Goal: Information Seeking & Learning: Learn about a topic

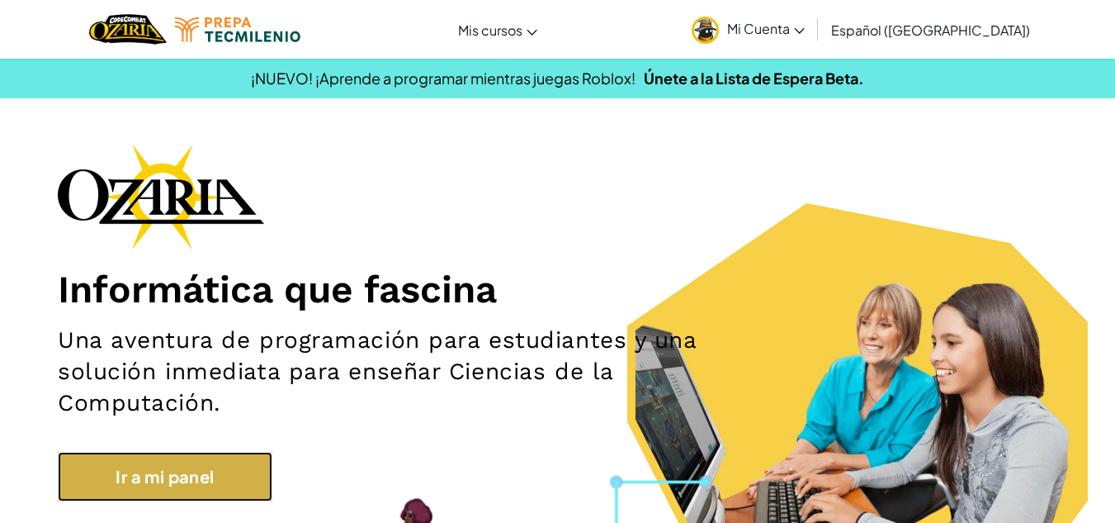
click at [130, 465] on link "Ir a mi panel" at bounding box center [165, 477] width 215 height 50
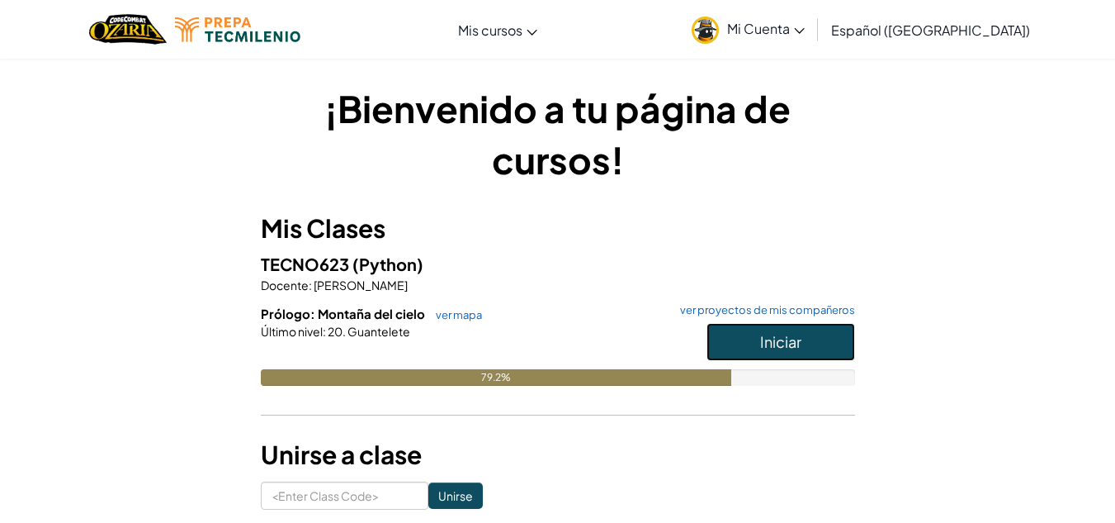
click at [731, 352] on button "Iniciar" at bounding box center [781, 342] width 149 height 38
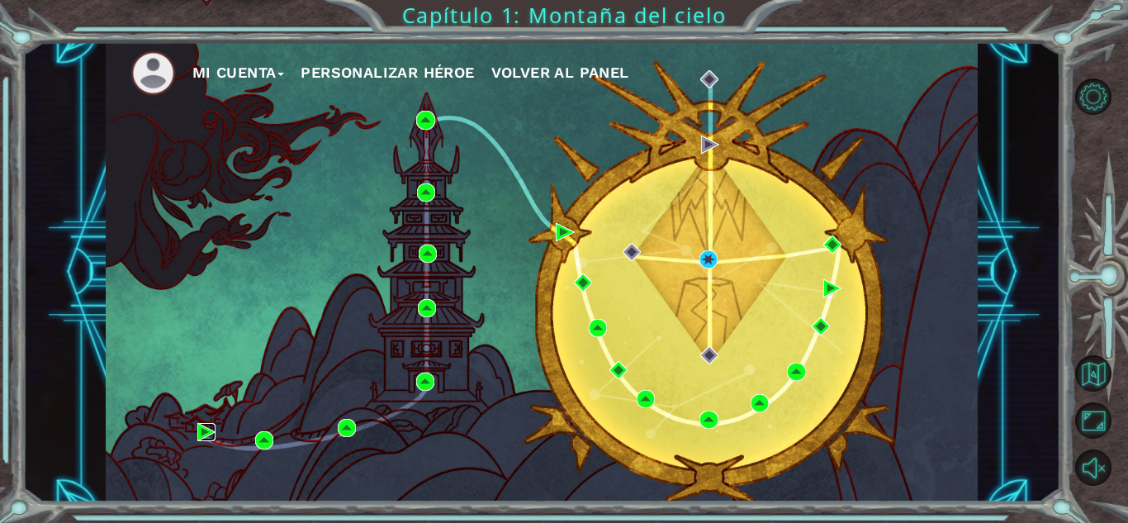
click at [203, 428] on img at bounding box center [206, 432] width 18 height 18
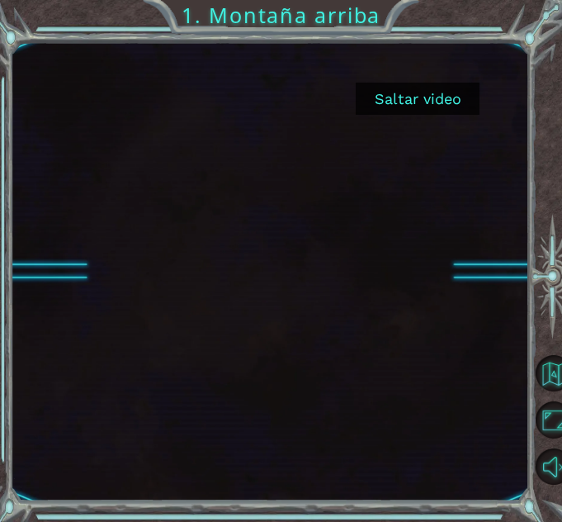
click at [442, 102] on button "Saltar video" at bounding box center [418, 99] width 124 height 32
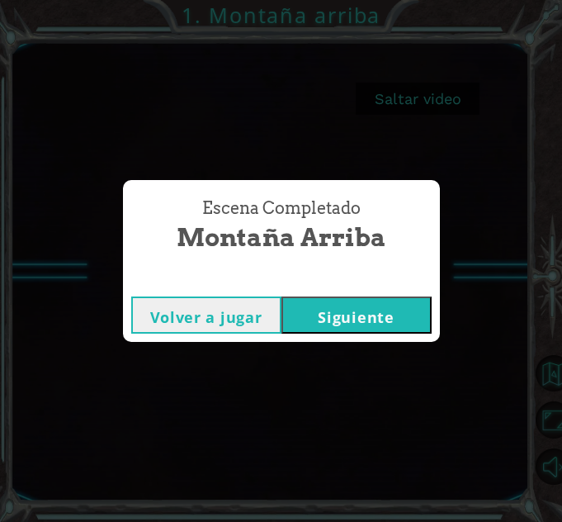
click at [383, 307] on button "Siguiente" at bounding box center [356, 314] width 150 height 37
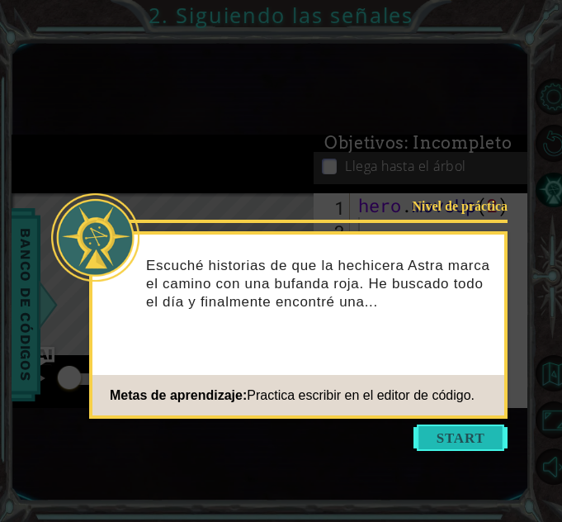
click at [470, 435] on button "Start" at bounding box center [461, 437] width 94 height 26
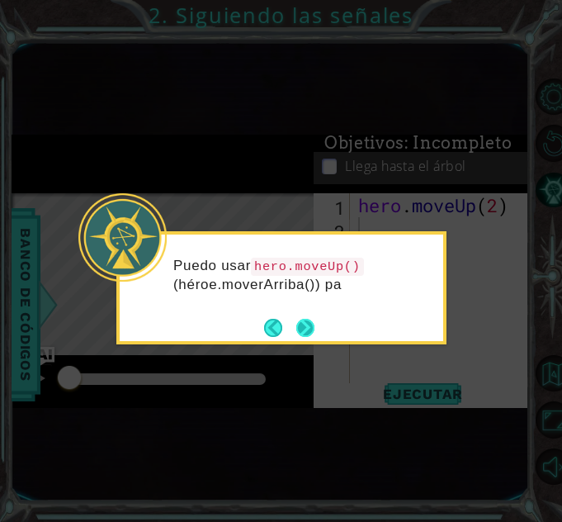
click at [305, 319] on button "Next" at bounding box center [305, 328] width 18 height 18
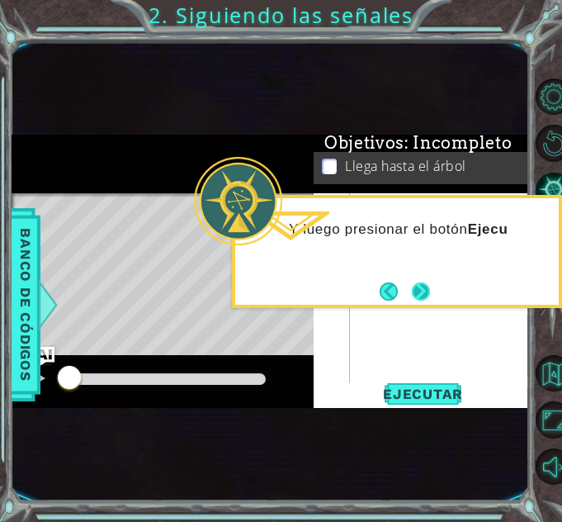
click at [428, 290] on button "Next" at bounding box center [421, 290] width 19 height 19
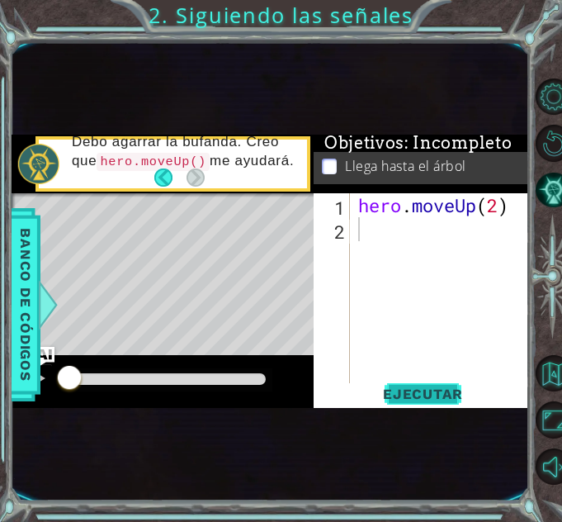
click at [424, 397] on span "Ejecutar" at bounding box center [423, 394] width 113 height 17
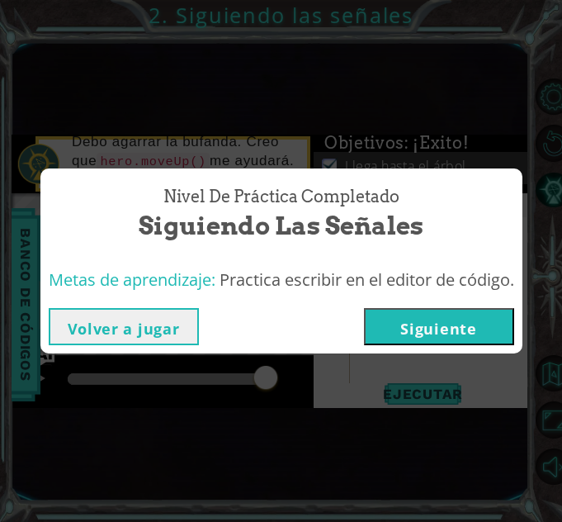
click at [386, 335] on button "Siguiente" at bounding box center [439, 326] width 150 height 37
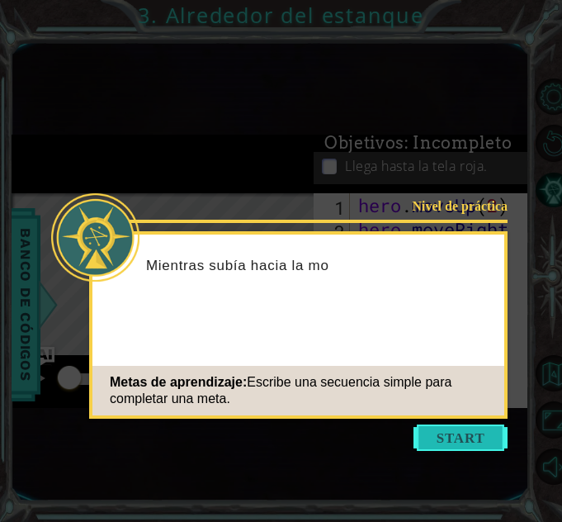
click at [466, 439] on button "Start" at bounding box center [461, 437] width 94 height 26
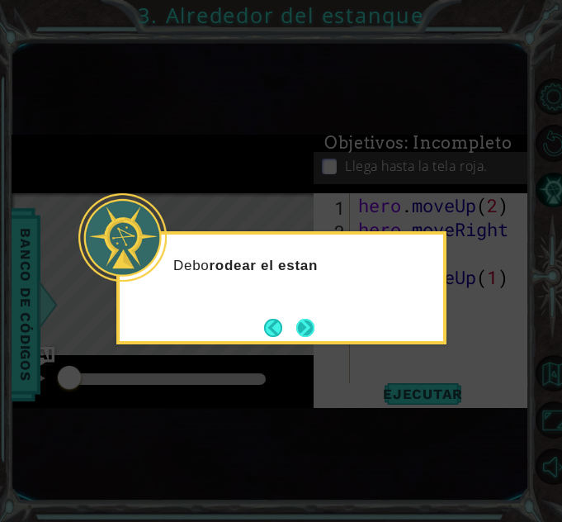
click at [315, 329] on button "Next" at bounding box center [305, 328] width 18 height 18
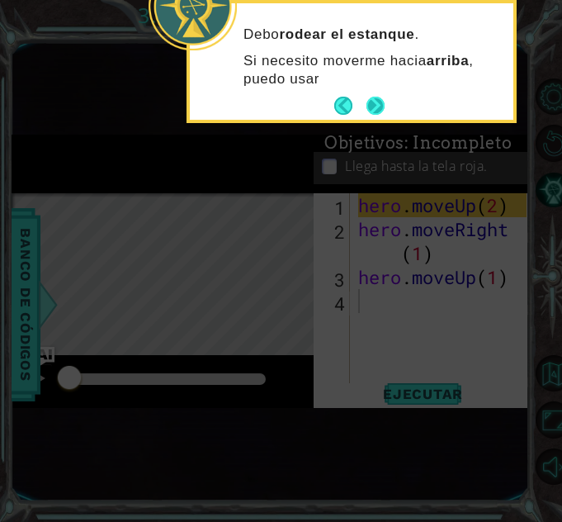
click at [367, 97] on button "Next" at bounding box center [376, 106] width 18 height 18
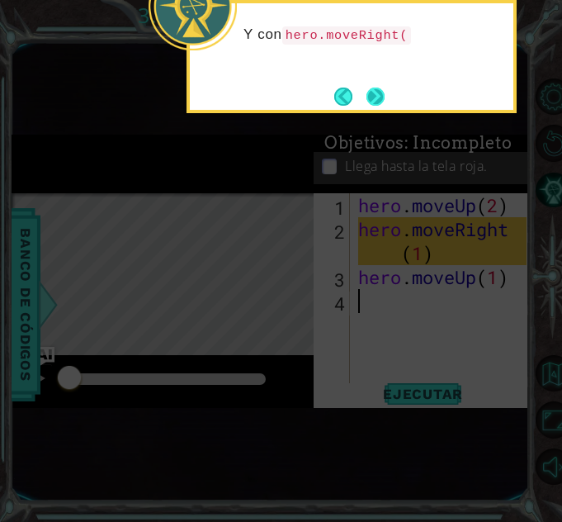
click at [368, 88] on button "Next" at bounding box center [376, 97] width 18 height 18
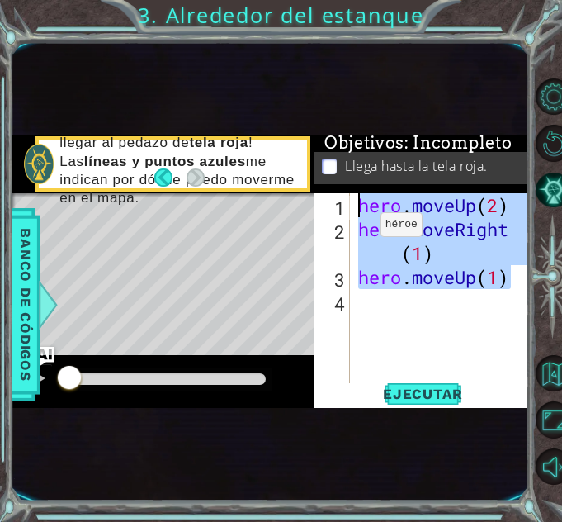
drag, startPoint x: 507, startPoint y: 280, endPoint x: 330, endPoint y: 201, distance: 193.3
click at [330, 201] on div "1 2 3 4 hero . moveUp ( 2 ) hero . moveRight ( 1 ) hero . moveUp ( 1 ) הההההההה…" at bounding box center [420, 289] width 213 height 192
click at [422, 398] on span "Ejecutar" at bounding box center [423, 394] width 113 height 17
type textarea "hero.moveUp(2)"
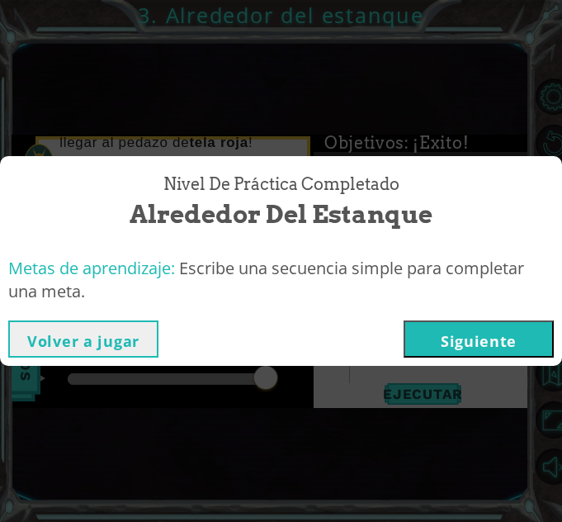
click at [511, 333] on button "Siguiente" at bounding box center [479, 338] width 150 height 37
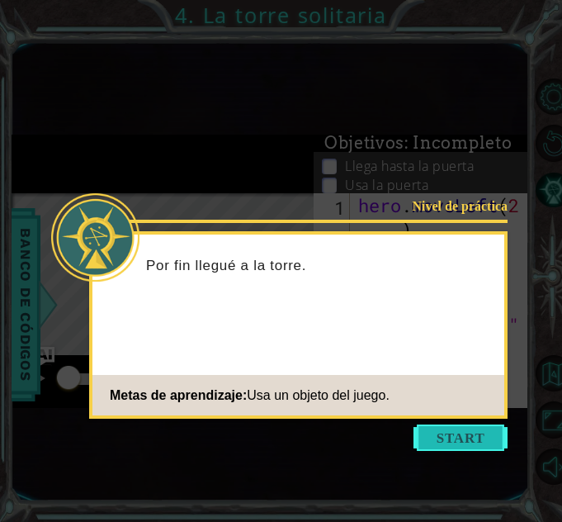
click at [457, 450] on button "Start" at bounding box center [461, 437] width 94 height 26
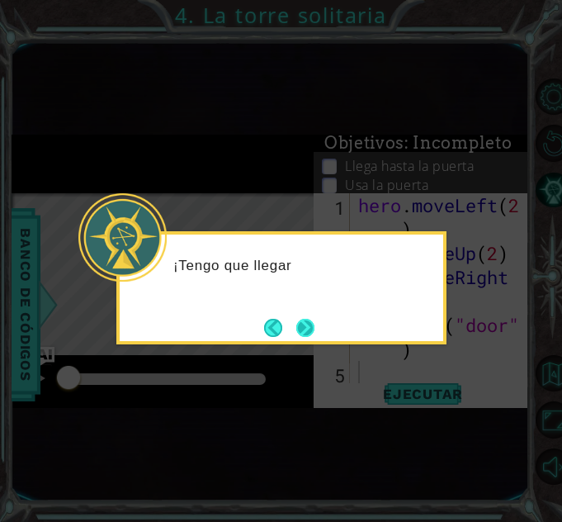
click at [305, 337] on button "Next" at bounding box center [305, 328] width 18 height 18
click at [305, 342] on div at bounding box center [281, 287] width 330 height 113
click at [304, 334] on button "Next" at bounding box center [305, 328] width 18 height 18
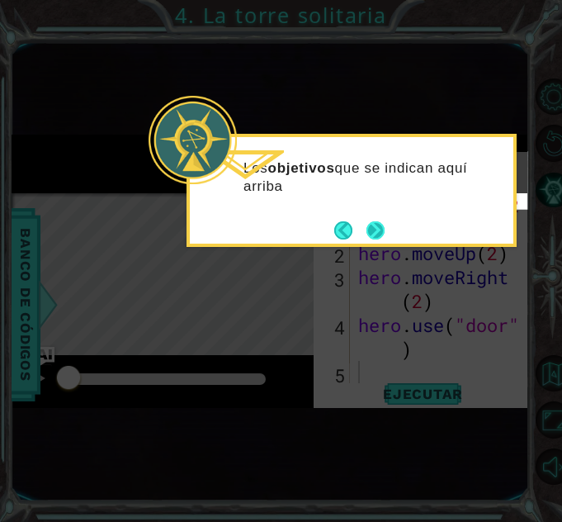
click at [367, 229] on button "Next" at bounding box center [376, 230] width 18 height 18
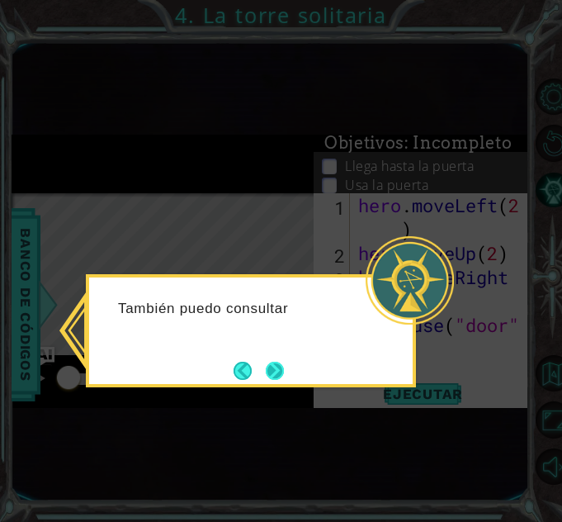
click at [284, 373] on button "Next" at bounding box center [275, 371] width 18 height 18
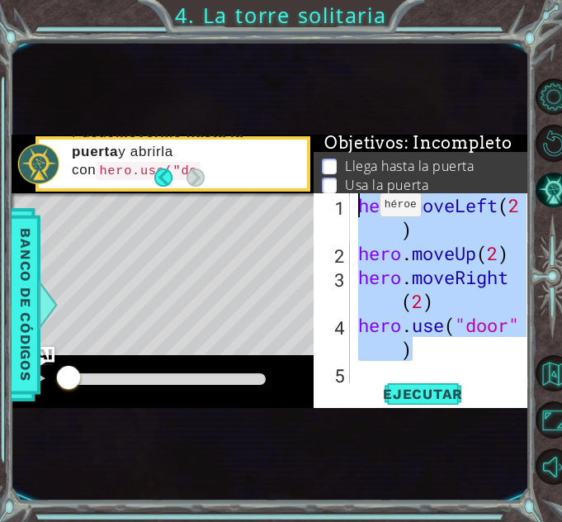
drag, startPoint x: 450, startPoint y: 343, endPoint x: 347, endPoint y: 199, distance: 177.5
click at [347, 199] on div "1 2 3 4 5 hero . moveLeft ( 2 ) hero . moveUp ( 2 ) hero . moveRight ( 2 ) hero…" at bounding box center [420, 289] width 213 height 192
click at [402, 393] on span "Ejecutar" at bounding box center [423, 394] width 113 height 17
type textarea "hero.moveLeft(2)"
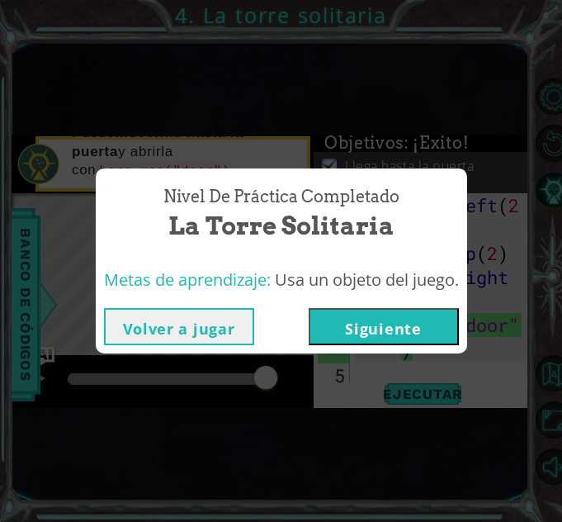
click at [385, 339] on button "Siguiente" at bounding box center [384, 326] width 150 height 37
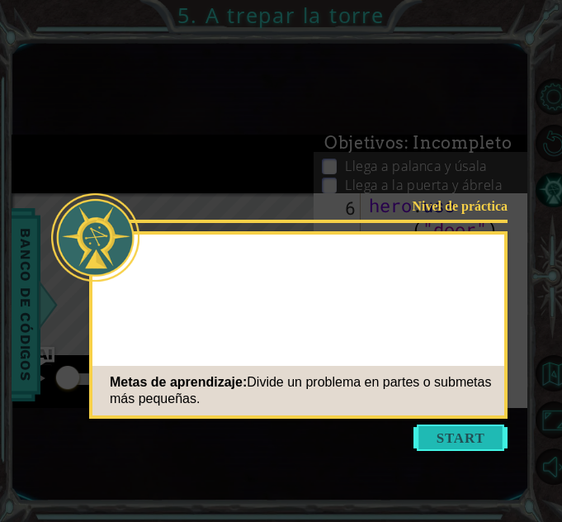
scroll to position [192, 0]
click at [445, 438] on button "Start" at bounding box center [461, 437] width 94 height 26
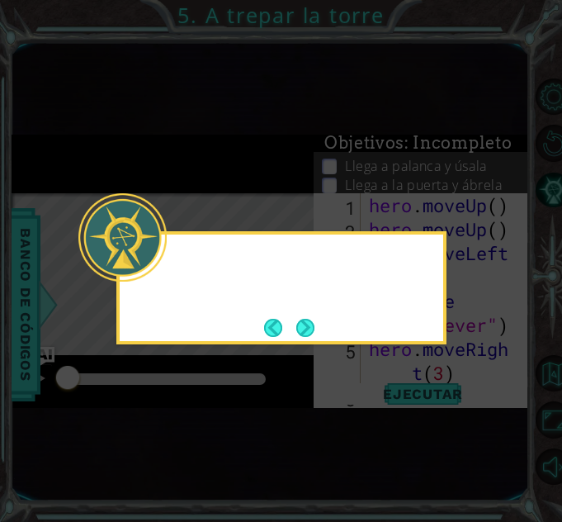
scroll to position [0, 0]
click at [315, 327] on button "Next" at bounding box center [305, 328] width 18 height 18
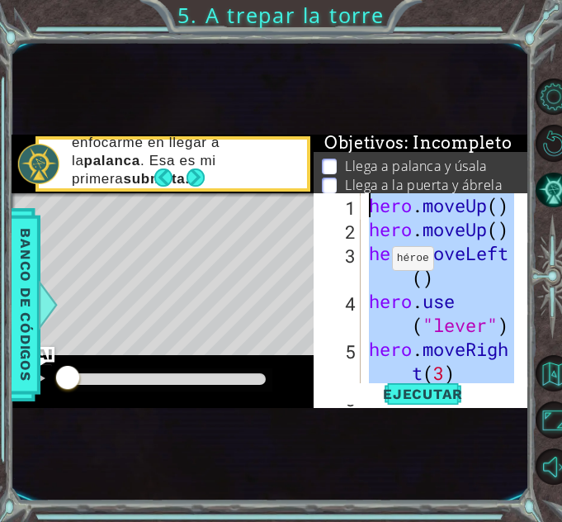
drag, startPoint x: 461, startPoint y: 324, endPoint x: 329, endPoint y: 131, distance: 233.3
click at [329, 131] on div "1 ההההההההההההההההההההההההההההההההההההההההההההההההההההההההההההההההההההההההההההה…" at bounding box center [271, 271] width 518 height 459
click at [406, 388] on span "Ejecutar" at bounding box center [423, 394] width 113 height 17
type textarea "hero.moveUp()"
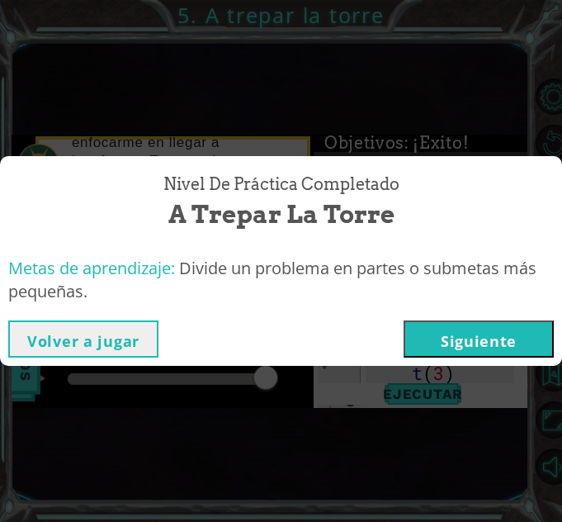
click at [467, 338] on button "Siguiente" at bounding box center [479, 338] width 150 height 37
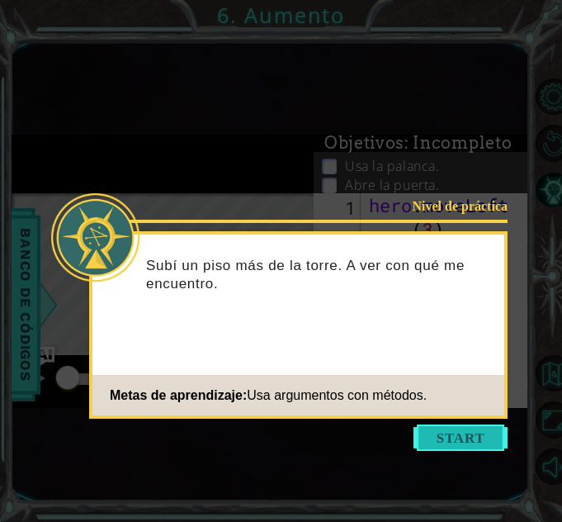
click at [439, 442] on button "Start" at bounding box center [461, 437] width 94 height 26
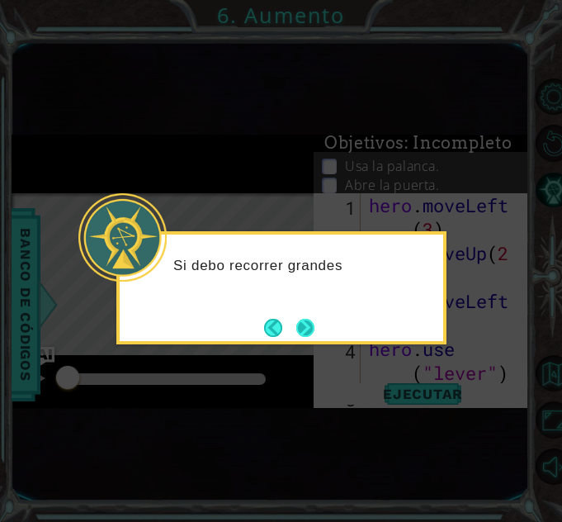
click at [308, 324] on button "Next" at bounding box center [305, 328] width 18 height 18
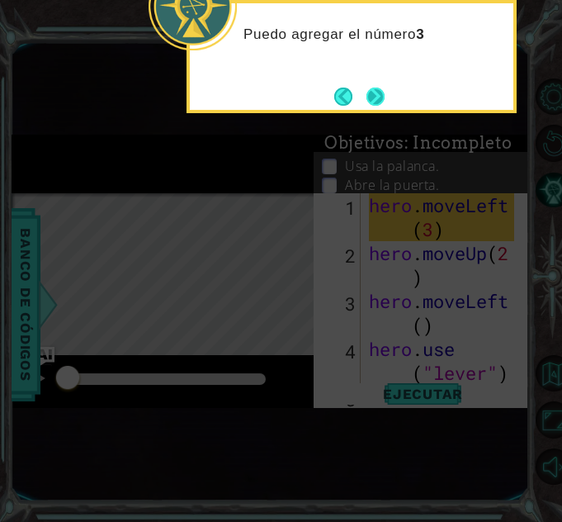
click at [369, 88] on button "Next" at bounding box center [376, 97] width 18 height 18
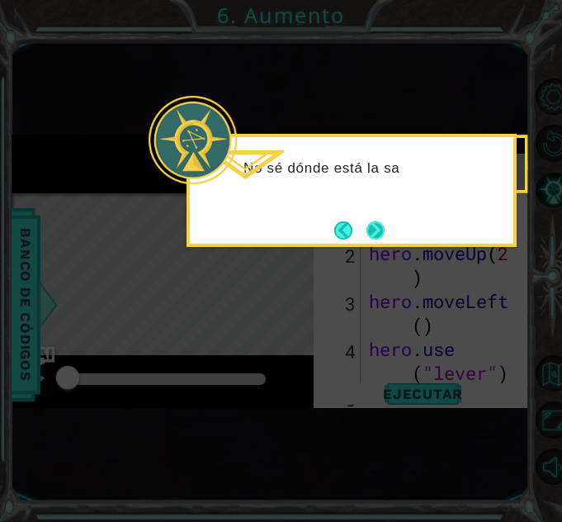
click at [374, 229] on button "Next" at bounding box center [376, 230] width 18 height 18
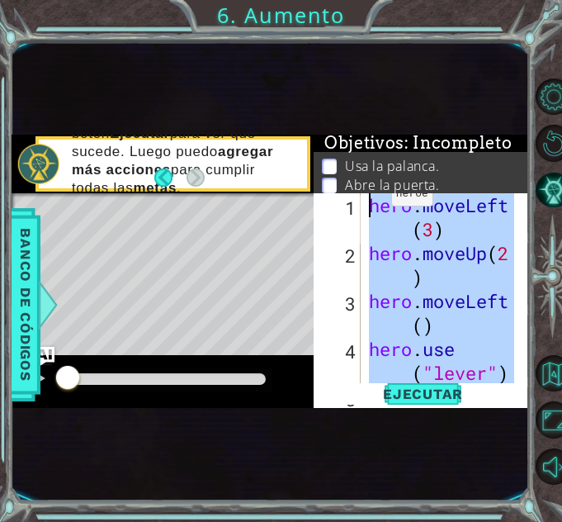
drag, startPoint x: 459, startPoint y: 345, endPoint x: 372, endPoint y: 173, distance: 193.1
click at [372, 173] on div "Objetivos : Incompleto Usa la palanca. Abre la puerta. Usa el interruptor. Lleg…" at bounding box center [421, 271] width 215 height 273
type textarea "hero.moveLeft(3) hero.moveUp(2)"
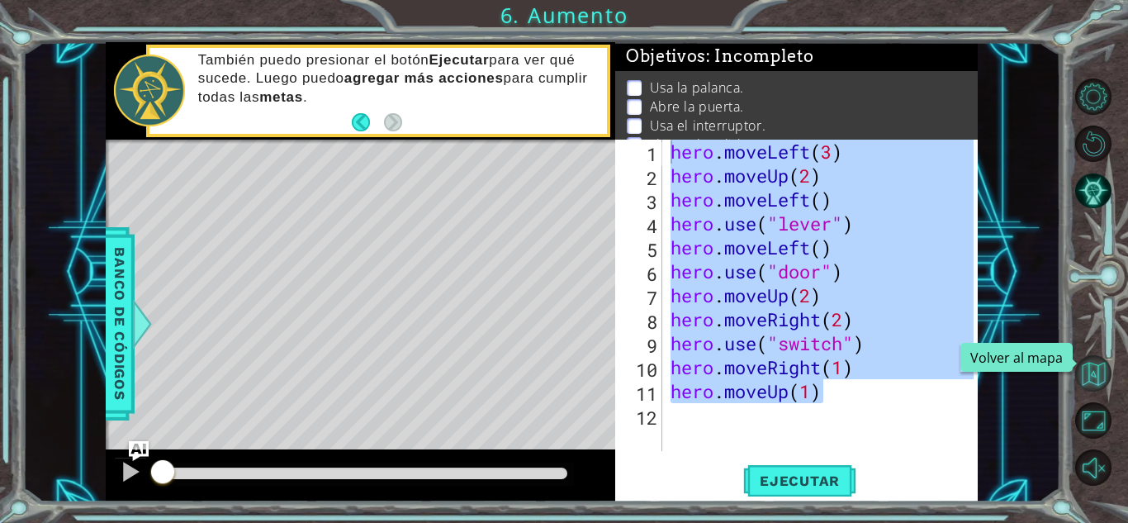
click at [1090, 381] on button "Volver al mapa" at bounding box center [1093, 373] width 36 height 36
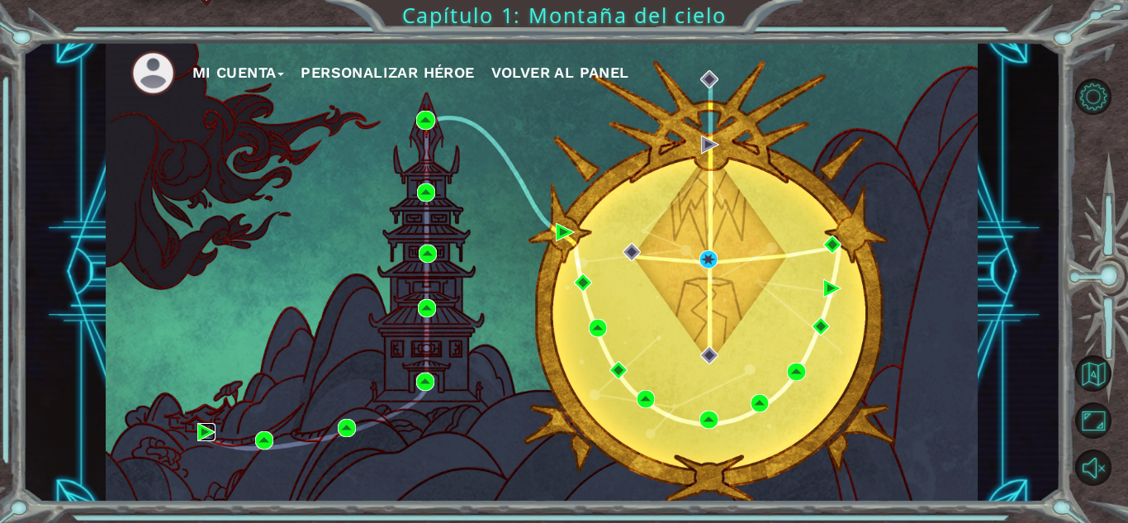
click at [204, 424] on img at bounding box center [206, 432] width 18 height 18
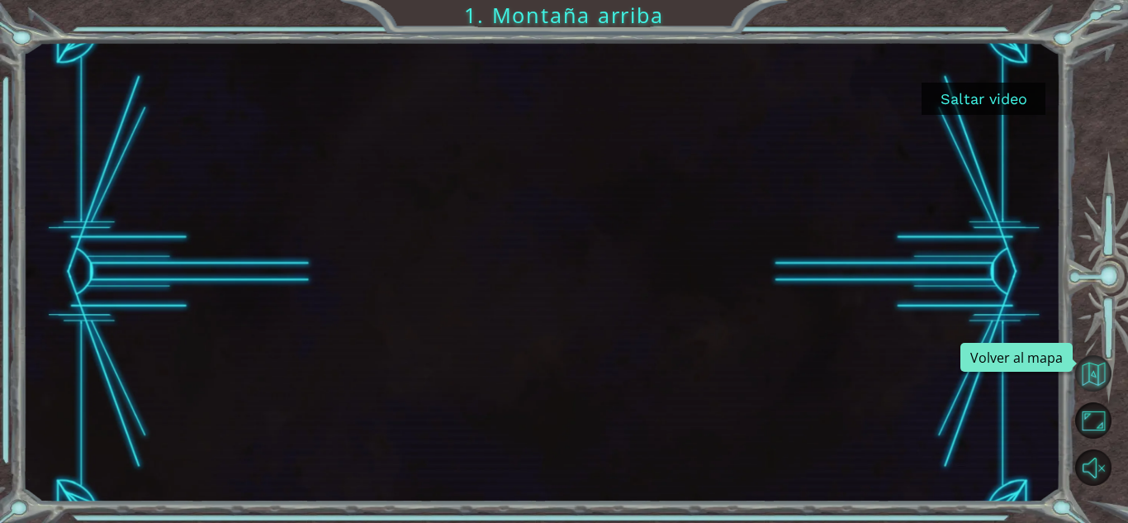
click at [1101, 380] on button "Volver al mapa" at bounding box center [1093, 373] width 36 height 36
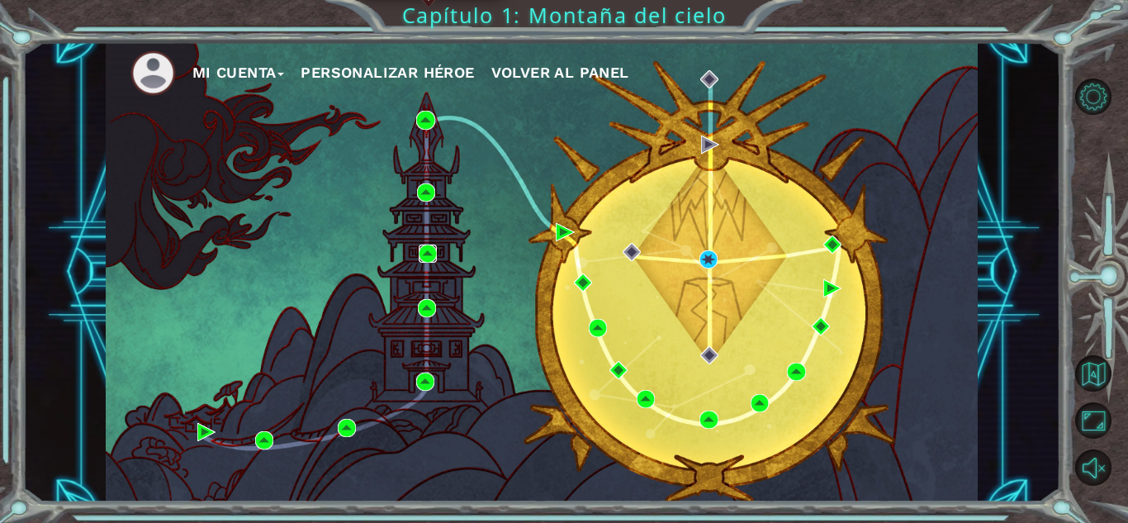
click at [428, 256] on img at bounding box center [428, 253] width 18 height 18
